Goal: Find specific page/section: Find specific page/section

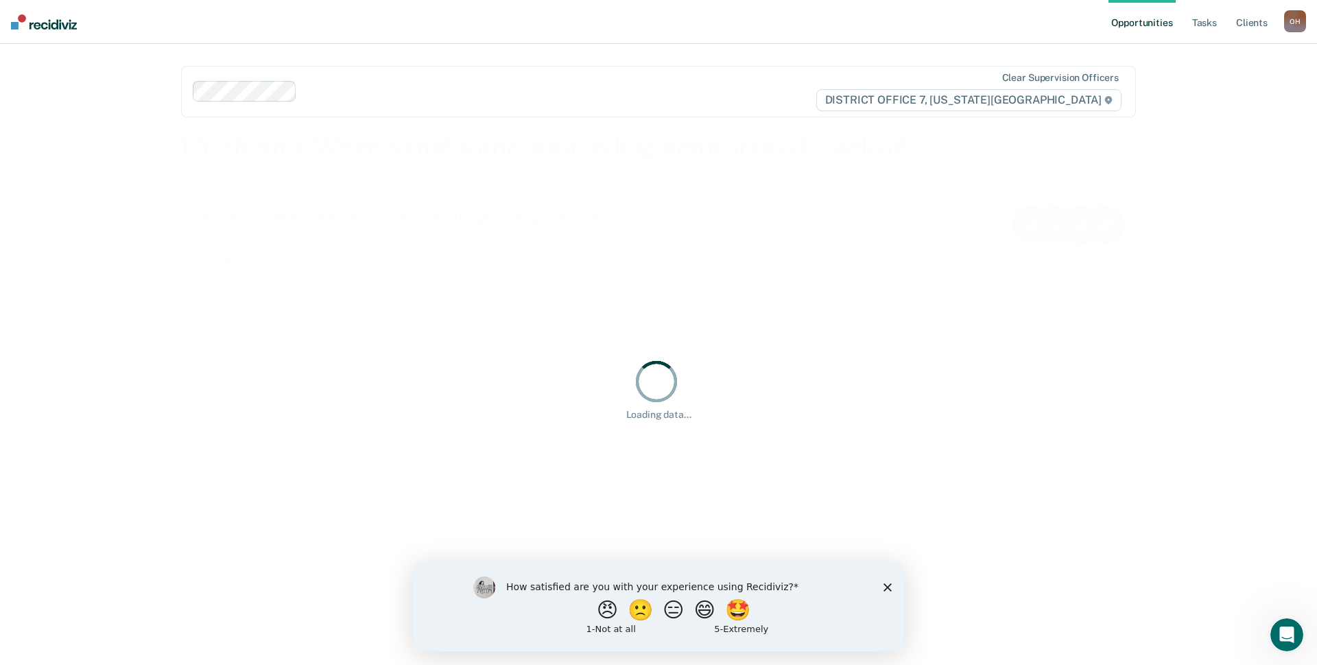
click at [886, 585] on div "How satisfied are you with your experience using Recidiviz? 😠 🙁 😑 😄 🤩 1 - Not a…" at bounding box center [658, 606] width 491 height 88
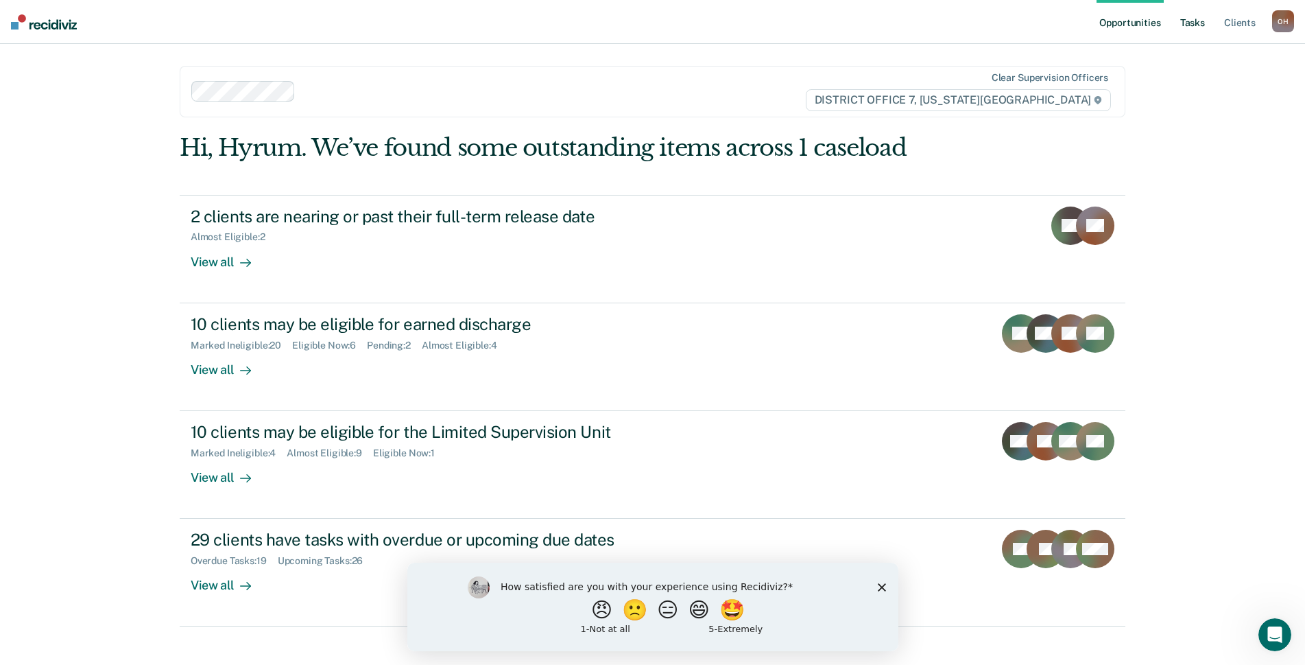
click at [1207, 26] on link "Tasks" at bounding box center [1193, 22] width 30 height 44
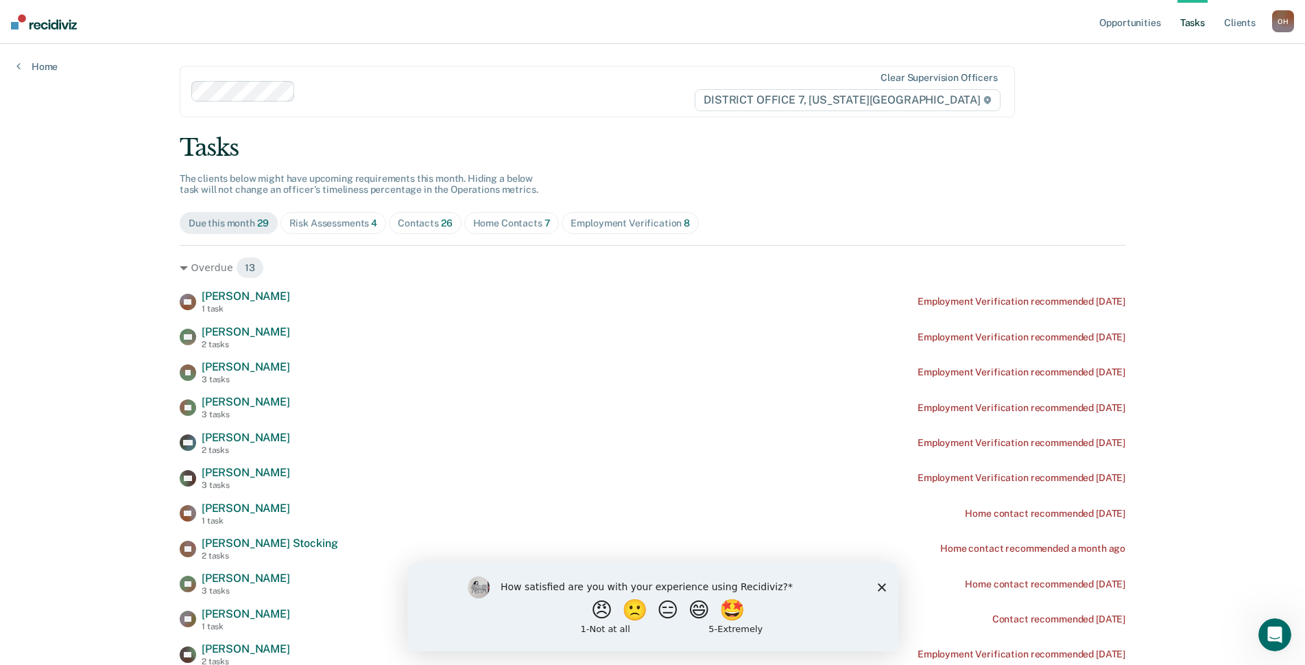
click at [417, 218] on div "Contacts 26" at bounding box center [425, 223] width 55 height 12
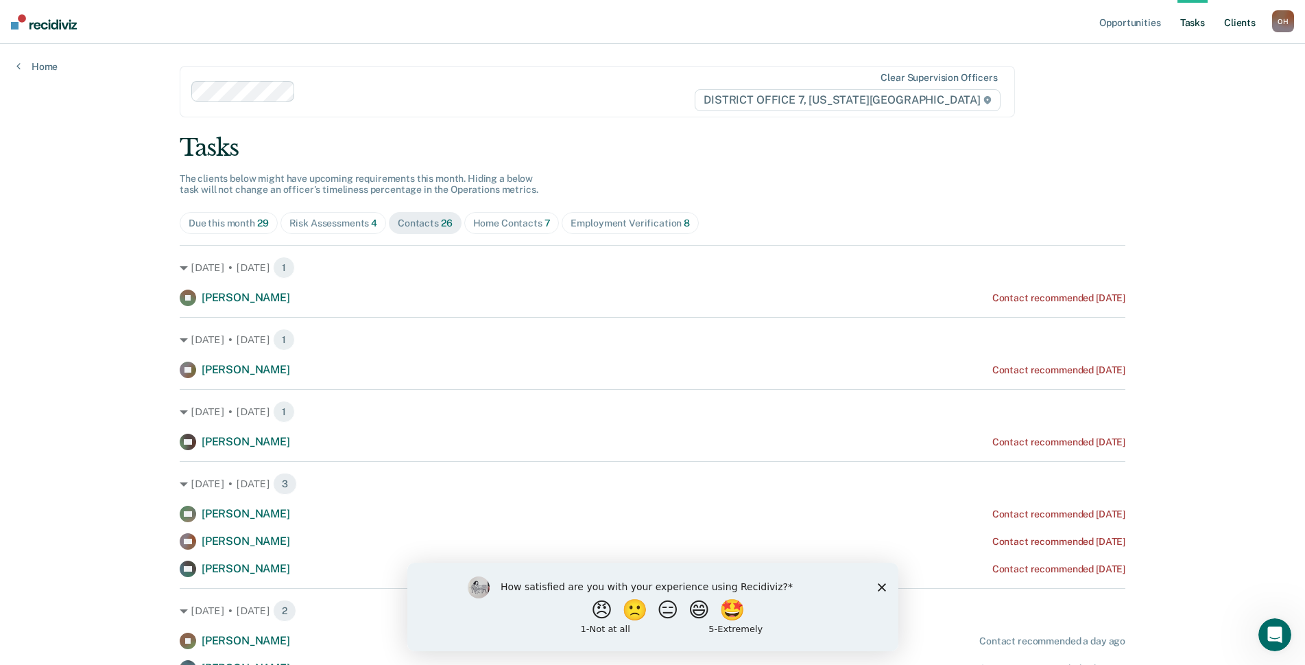
click at [1240, 23] on link "Client s" at bounding box center [1240, 22] width 37 height 44
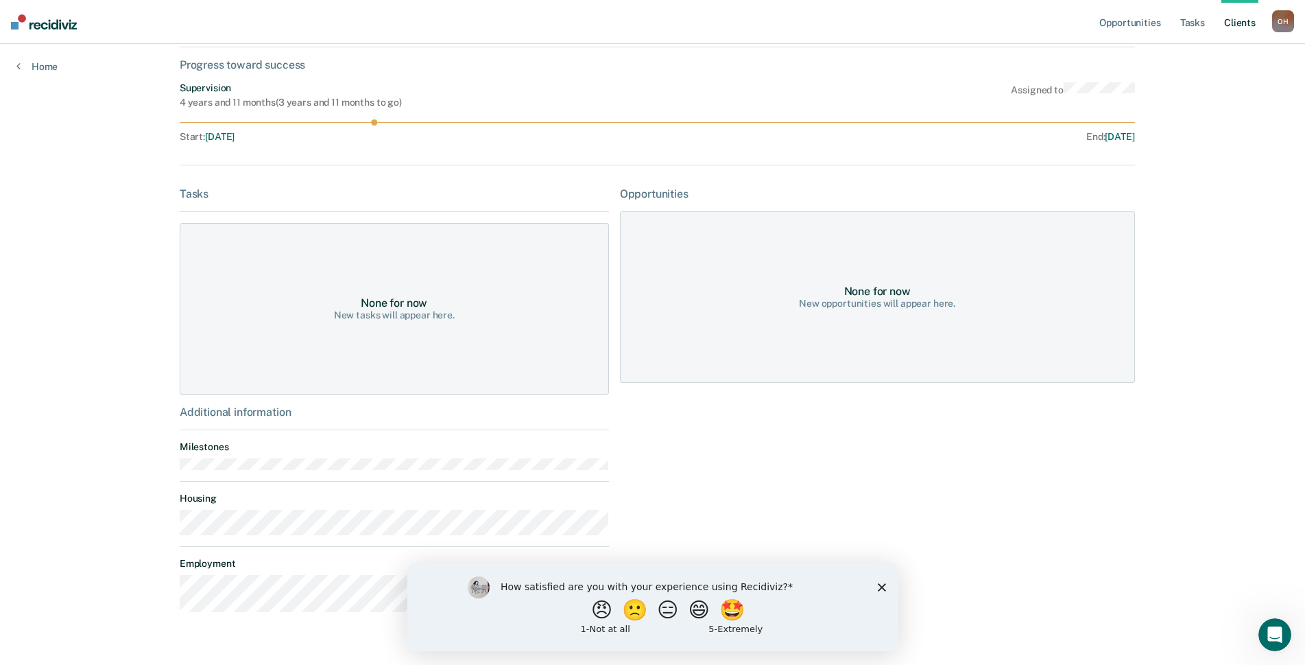
scroll to position [165, 0]
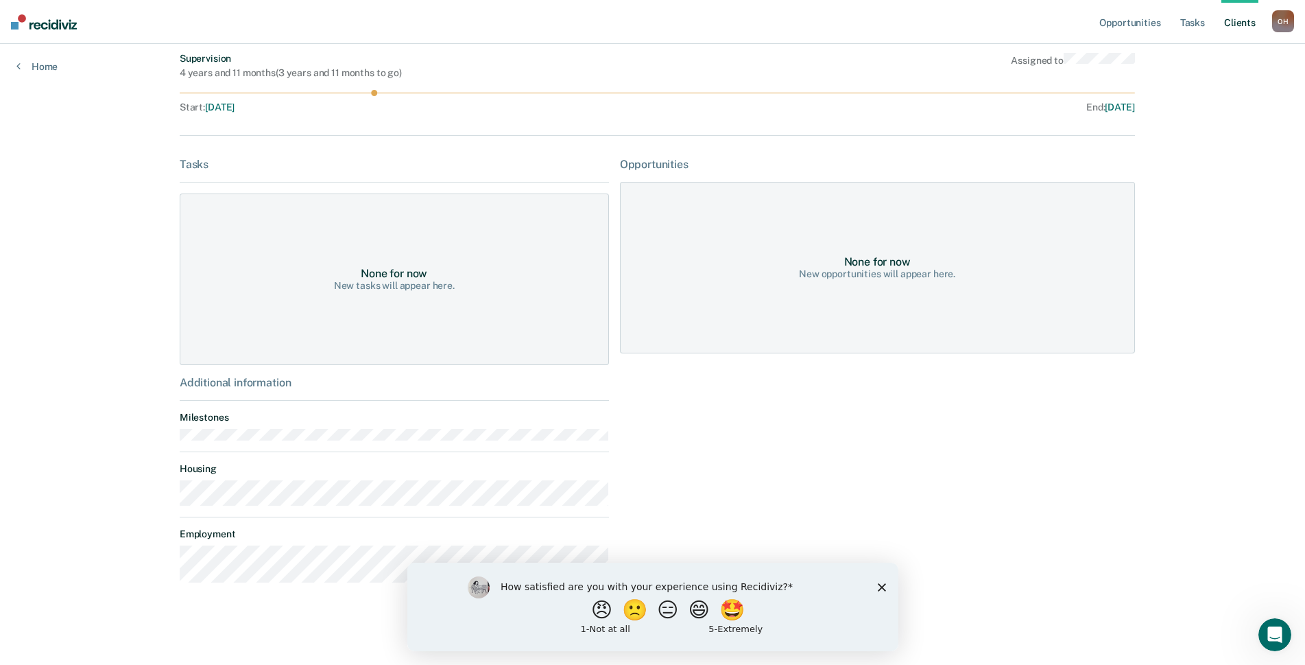
click at [412, 262] on div "None for now New tasks will appear here." at bounding box center [394, 278] width 429 height 171
click at [394, 288] on div "New tasks will appear here." at bounding box center [394, 286] width 121 height 12
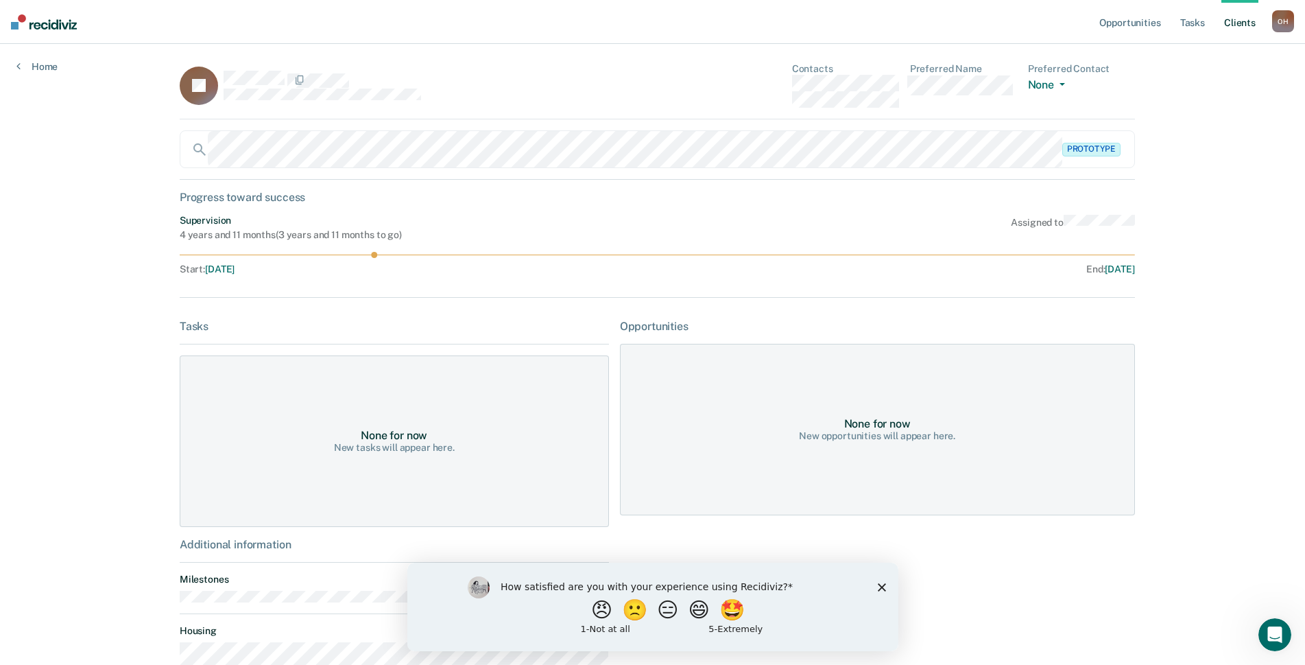
scroll to position [0, 0]
click at [60, 25] on img at bounding box center [44, 21] width 66 height 15
